Goal: Find specific page/section: Find specific page/section

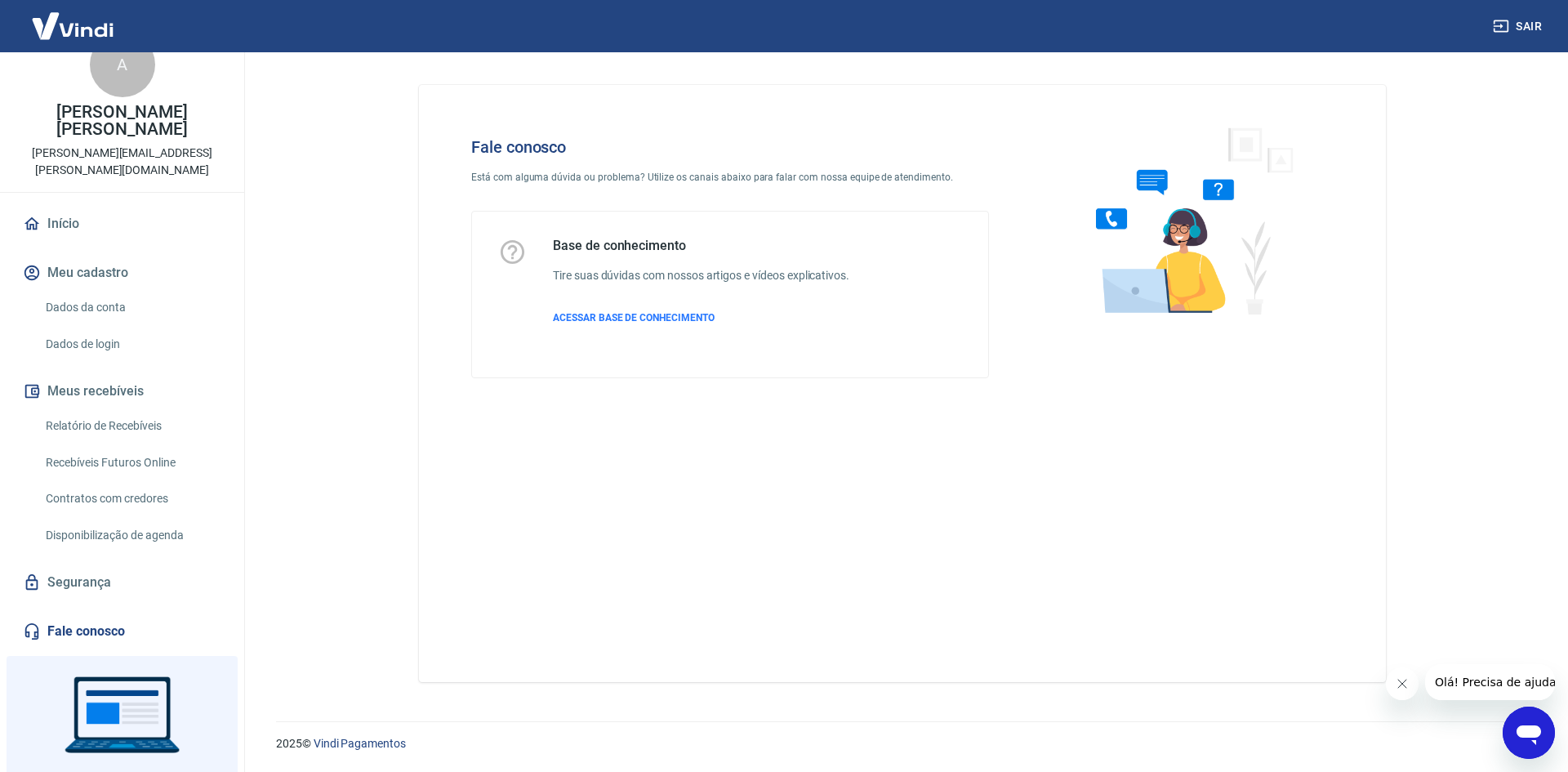
scroll to position [74, 0]
